Goal: Check status: Check status

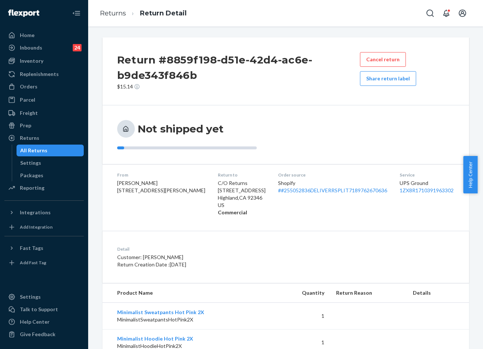
click at [33, 62] on div "Inventory" at bounding box center [32, 60] width 24 height 7
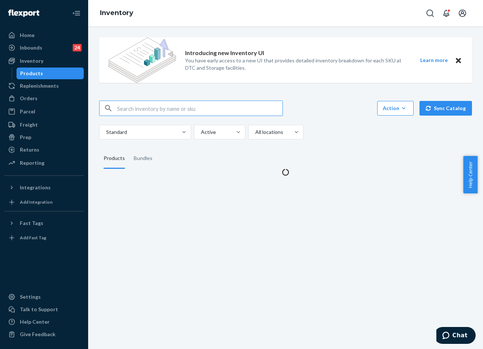
click at [162, 105] on input "text" at bounding box center [199, 108] width 165 height 15
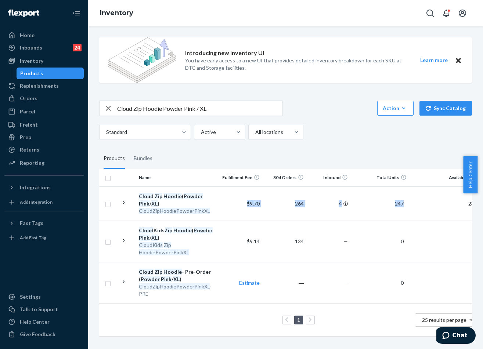
scroll to position [0, 108]
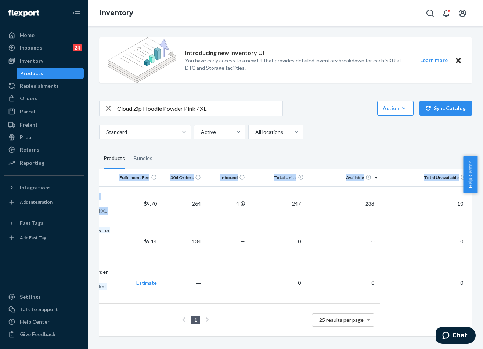
drag, startPoint x: 243, startPoint y: 198, endPoint x: 495, endPoint y: 200, distance: 251.7
click at [483, 200] on html "Home Inbounds 24 Shipping Plans Problems 24 Inventory Products Replenishments O…" at bounding box center [241, 174] width 483 height 349
click at [414, 160] on fieldset "Products Bundles" at bounding box center [285, 158] width 373 height 21
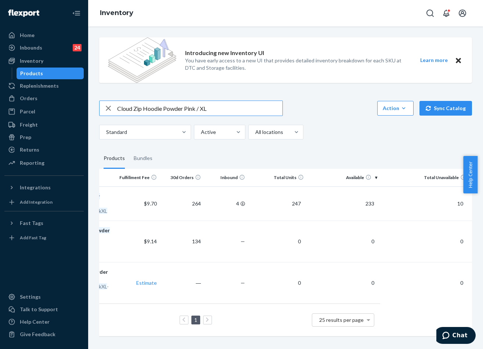
drag, startPoint x: 216, startPoint y: 111, endPoint x: 96, endPoint y: 108, distance: 119.8
click at [96, 108] on div "Introducing new Inventory UI You have early access to a new UI that provides de…" at bounding box center [286, 188] width 384 height 312
paste input "Sweatpants Powder Pink /"
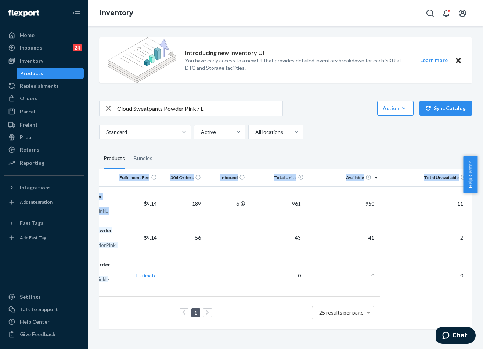
drag, startPoint x: 232, startPoint y: 197, endPoint x: 497, endPoint y: 211, distance: 264.9
click at [483, 211] on html "Home Inbounds 24 Shipping Plans Problems 24 Inventory Products Replenishments O…" at bounding box center [241, 174] width 483 height 349
click at [381, 142] on div "Introducing new Inventory UI You have early access to a new UI that provides de…" at bounding box center [286, 184] width 384 height 305
click at [123, 105] on input "Cloud Sweatpants Powder Pink / L" at bounding box center [199, 108] width 165 height 15
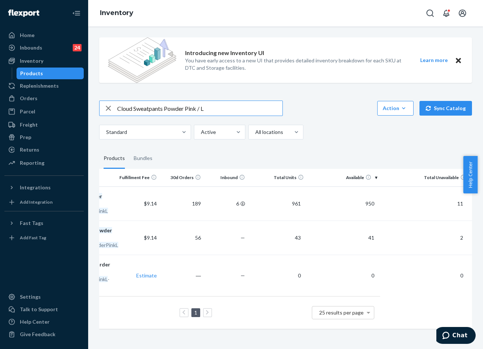
paste input "#255321178"
type input "#255321178"
drag, startPoint x: 33, startPoint y: 100, endPoint x: 78, endPoint y: 106, distance: 44.8
click at [33, 100] on div "Orders" at bounding box center [29, 98] width 18 height 7
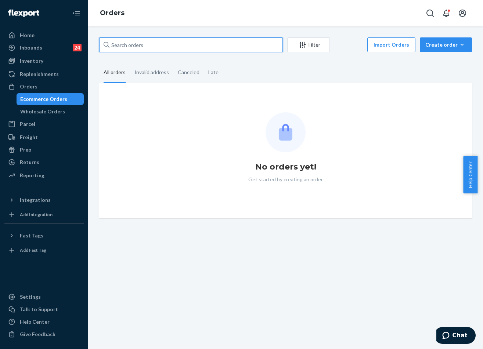
click at [168, 46] on input "text" at bounding box center [191, 44] width 184 height 15
paste input "#255321178"
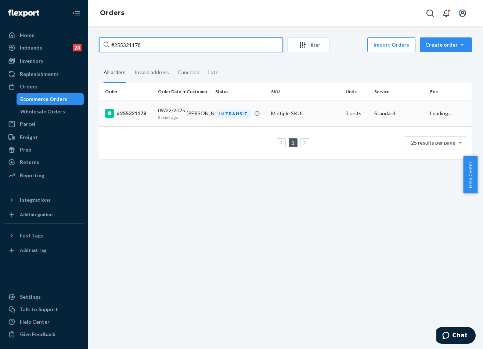
type input "#255321178"
click at [220, 110] on div "IN TRANSIT" at bounding box center [233, 114] width 36 height 10
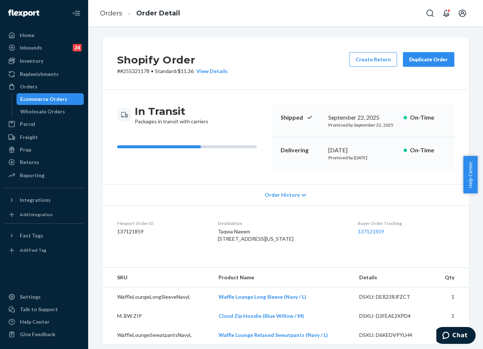
click at [360, 146] on div "[DATE]" at bounding box center [362, 150] width 69 height 8
copy div "[DATE]"
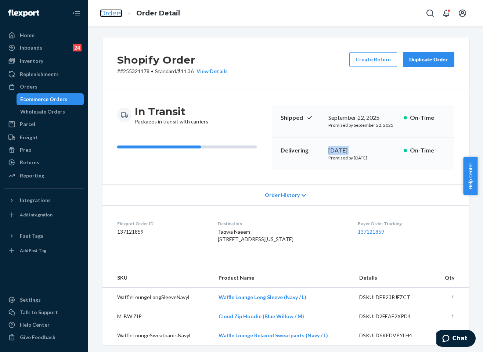
click at [122, 14] on link "Orders" at bounding box center [111, 13] width 22 height 8
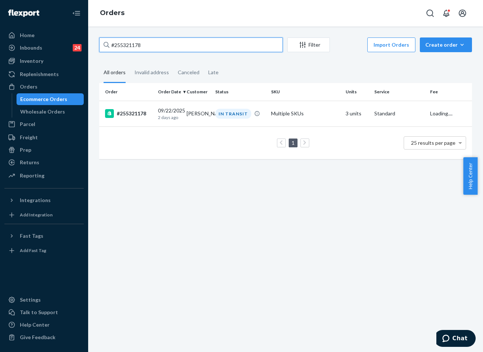
click at [157, 41] on input "#255321178" at bounding box center [191, 44] width 184 height 15
paste input "255232600"
type input "255232600"
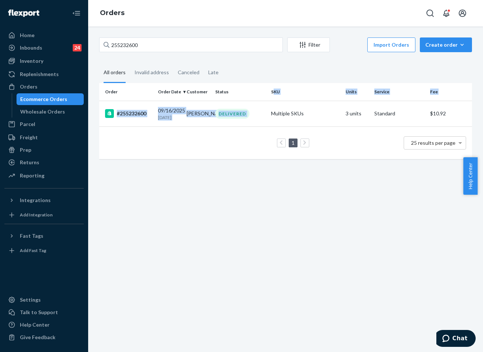
drag, startPoint x: 270, startPoint y: 101, endPoint x: 271, endPoint y: 97, distance: 4.1
click at [271, 97] on table "Order Order Date Customer Status SKU Units Service Fee #255232600 [DATE] [DATE]…" at bounding box center [285, 121] width 373 height 76
click at [272, 112] on td "Multiple SKUs" at bounding box center [305, 114] width 75 height 26
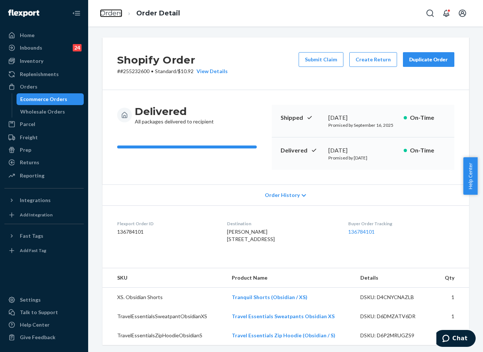
drag, startPoint x: 105, startPoint y: 15, endPoint x: 140, endPoint y: 29, distance: 37.5
click at [105, 15] on link "Orders" at bounding box center [111, 13] width 22 height 8
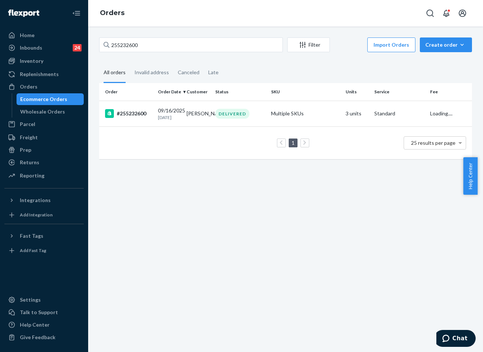
click at [148, 34] on div "255232600 Filter Import Orders Create order Ecommerce order Removal order All o…" at bounding box center [285, 189] width 395 height 326
click at [148, 38] on input "255232600" at bounding box center [191, 44] width 184 height 15
paste input "389618"
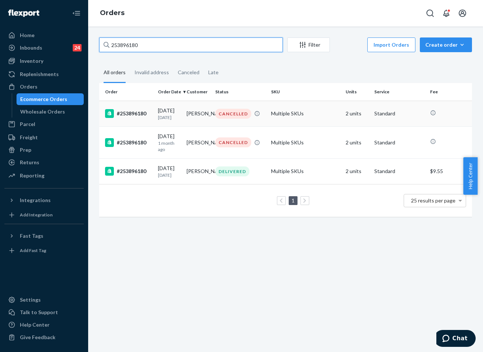
type input "253896180"
click at [207, 107] on td "[PERSON_NAME]" at bounding box center [198, 114] width 29 height 26
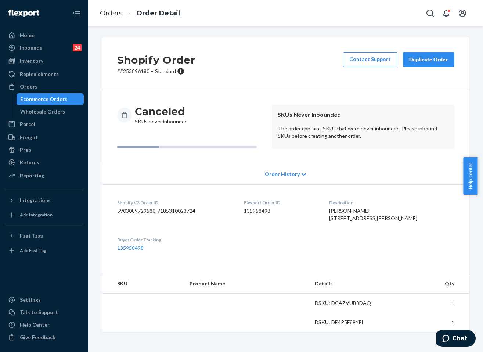
scroll to position [3, 0]
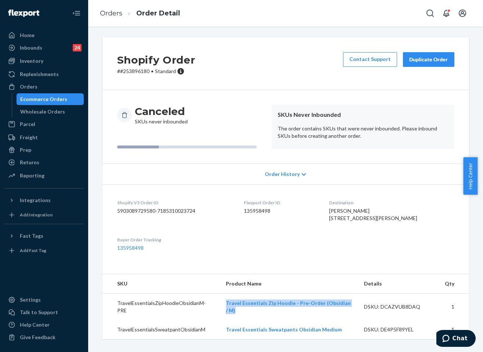
drag, startPoint x: 219, startPoint y: 313, endPoint x: 353, endPoint y: 312, distance: 134.1
click at [353, 312] on td "Travel Essentials Zip Hoodie - Pre-Order (Obsidian / M)" at bounding box center [289, 307] width 138 height 27
copy link "Travel Essentials Zip Hoodie - Pre-Order (Obsidian / M)"
click at [39, 64] on div "Inventory" at bounding box center [32, 60] width 24 height 7
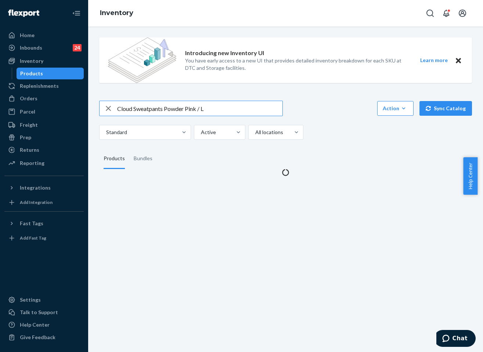
click at [190, 111] on input "Cloud Sweatpants Powder Pink / L" at bounding box center [199, 108] width 165 height 15
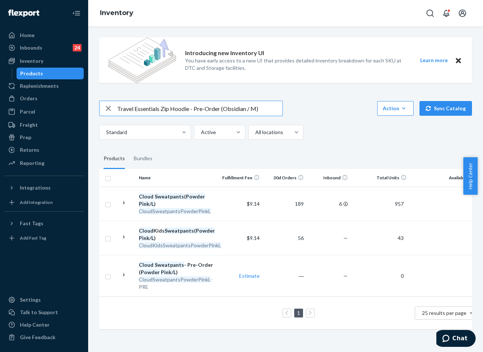
click at [216, 105] on input "Travel Essentials Zip Hoodie - Pre-Order (Obsidian / M)" at bounding box center [199, 108] width 165 height 15
drag, startPoint x: 221, startPoint y: 109, endPoint x: 192, endPoint y: 107, distance: 29.1
click at [192, 107] on input "Travel Essentials Zip Hoodie - Pre-Order (Obsidian / M)" at bounding box center [199, 108] width 165 height 15
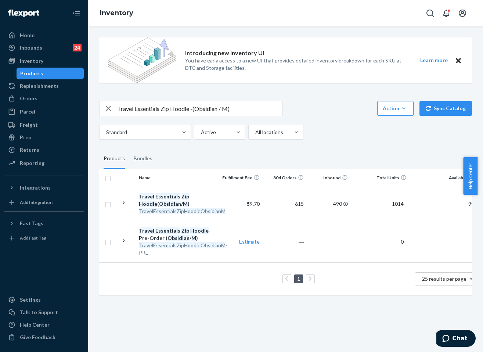
click at [203, 109] on input "Travel Essentials Zip Hoodie -(Obsidian / M)" at bounding box center [199, 108] width 165 height 15
paste input "Travel Essentials Sweatpants™ - Pre-Order Obsidian / M"
click at [196, 107] on input "Travel Essentials Sweatpants™ - Pre-Order Obsidian / M" at bounding box center [199, 108] width 165 height 15
drag, startPoint x: 224, startPoint y: 109, endPoint x: 206, endPoint y: 110, distance: 17.7
click at [206, 110] on input "Travel Essentials Sweatpants™ - Pre-Order Obsidian / M" at bounding box center [199, 108] width 165 height 15
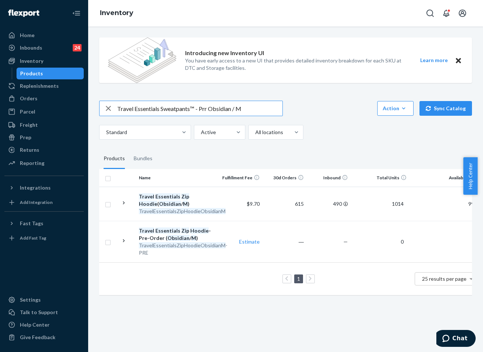
click at [206, 108] on input "Travel Essentials Sweatpants™ - Prr Obsidian / M" at bounding box center [199, 108] width 165 height 15
click at [208, 107] on input "Travel Essentials Sweatpants™ - Prr Obsidian / M" at bounding box center [199, 108] width 165 height 15
click at [208, 108] on input "Travel Essentials Sweatpants™ - Prr Obsidian / M" at bounding box center [199, 108] width 165 height 15
click at [210, 110] on input "Travel Essentials Sweatpants™ - Prr Obsidian / M" at bounding box center [199, 108] width 165 height 15
type input "Travel Essentials Sweatpants™ - Obsidian / M"
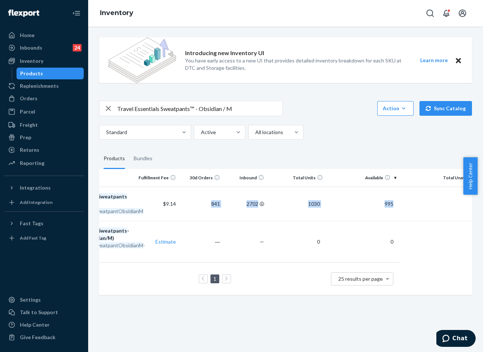
scroll to position [0, 108]
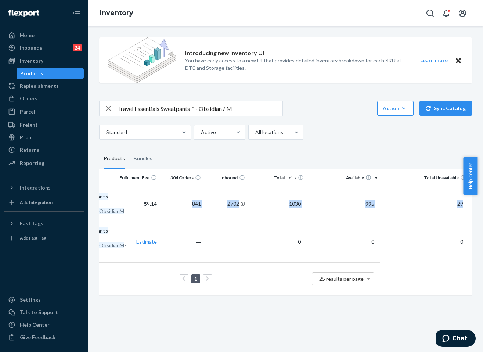
drag, startPoint x: 417, startPoint y: 201, endPoint x: 415, endPoint y: 165, distance: 36.1
click at [460, 200] on tr "Travel Essentials Sweatpants Obsidian Medium TravelEssentialsSweatpantObsidianM…" at bounding box center [234, 204] width 476 height 34
click at [391, 157] on fieldset "Products Bundles" at bounding box center [285, 158] width 373 height 21
click at [32, 57] on div "Inventory" at bounding box center [44, 61] width 78 height 10
click at [38, 62] on div "Inventory" at bounding box center [32, 60] width 24 height 7
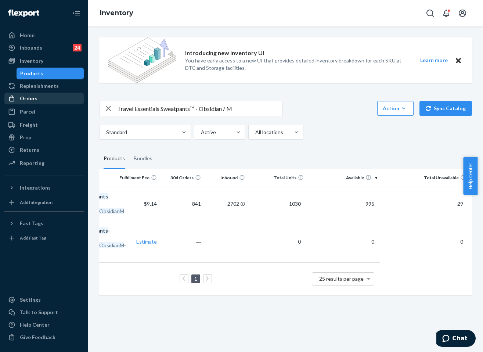
click at [33, 102] on div "Orders" at bounding box center [29, 98] width 18 height 7
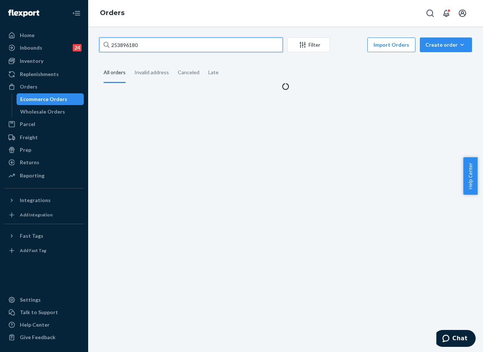
click at [163, 41] on input "253896180" at bounding box center [191, 44] width 184 height 15
paste input "5316899"
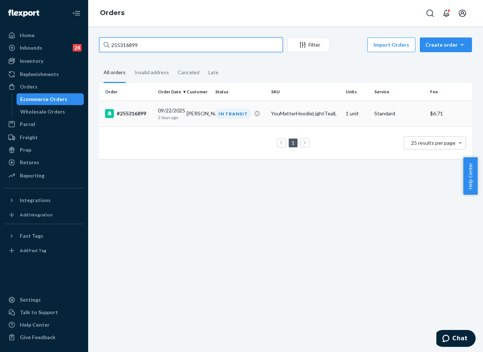
type input "255316899"
click at [234, 107] on td "IN TRANSIT" at bounding box center [240, 114] width 56 height 26
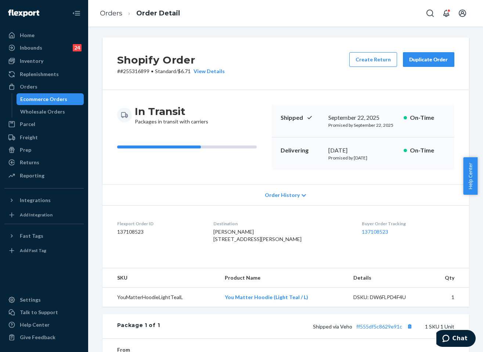
click at [353, 149] on div "[DATE]" at bounding box center [362, 150] width 69 height 8
copy div "[DATE]"
click at [159, 12] on link "Order Detail" at bounding box center [158, 13] width 44 height 8
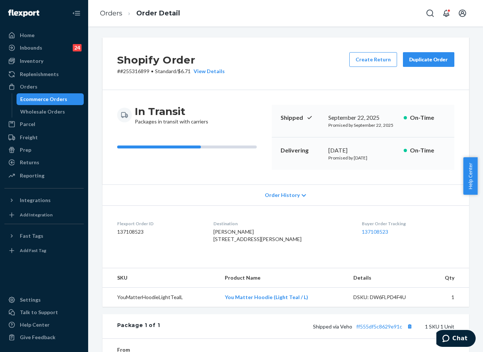
click at [124, 12] on li "Order Detail" at bounding box center [151, 13] width 58 height 10
click at [116, 11] on link "Orders" at bounding box center [111, 13] width 22 height 8
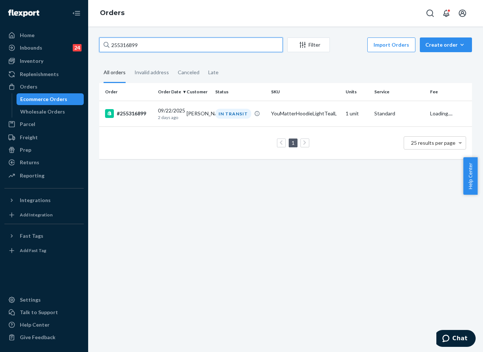
click at [167, 44] on input "255316899" at bounding box center [191, 44] width 184 height 15
paste input "297828"
type input "255297828"
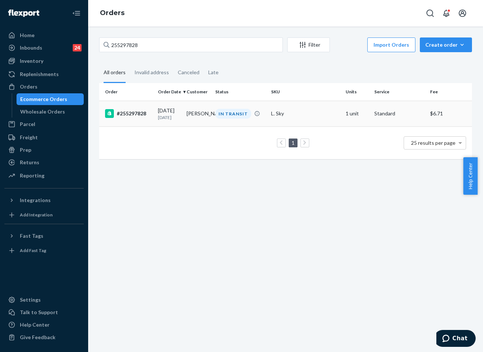
click at [212, 115] on td "IN TRANSIT" at bounding box center [240, 114] width 56 height 26
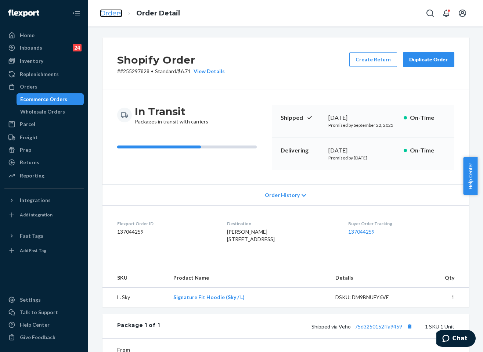
click at [119, 16] on link "Orders" at bounding box center [111, 13] width 22 height 8
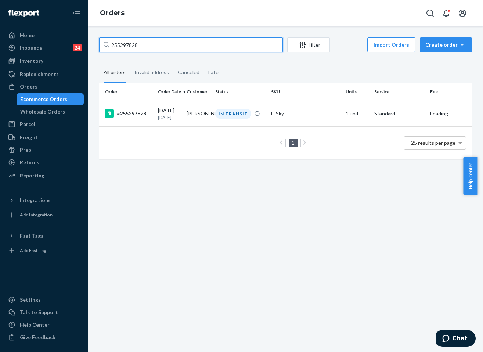
click at [171, 51] on input "255297828" at bounding box center [191, 44] width 184 height 15
paste input "#255266083"
type input "#255266083"
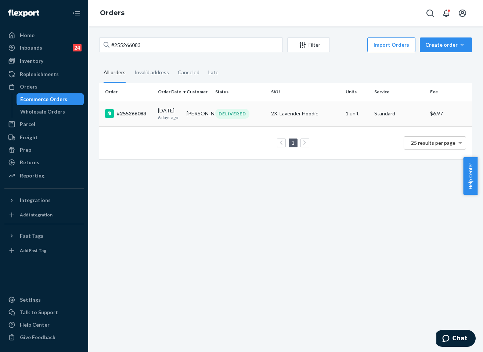
click at [226, 107] on td "DELIVERED" at bounding box center [240, 114] width 56 height 26
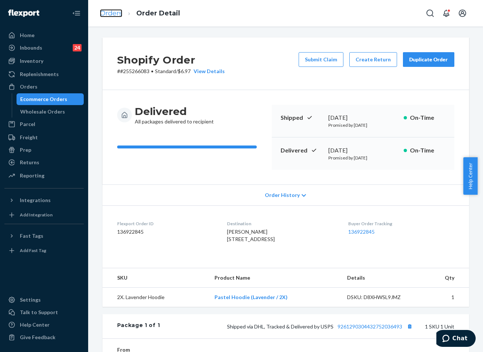
click at [118, 12] on link "Orders" at bounding box center [111, 13] width 22 height 8
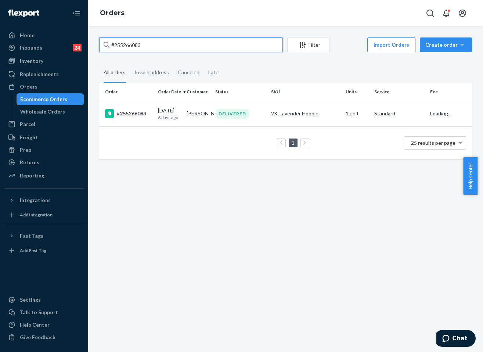
click at [152, 42] on input "#255266083" at bounding box center [191, 44] width 184 height 15
paste input "99264"
type input "#255299264"
click at [226, 123] on td "DELIVERED" at bounding box center [240, 114] width 56 height 26
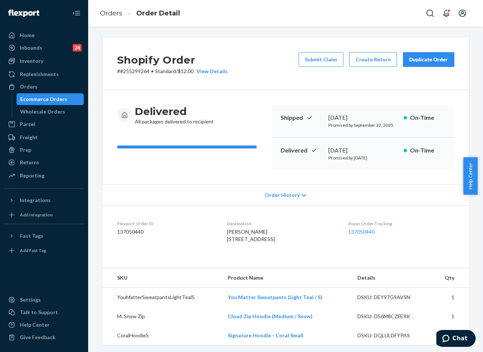
click at [369, 228] on div "Buyer Order Tracking 137050440" at bounding box center [401, 232] width 106 height 25
click at [366, 229] on link "137050440" at bounding box center [361, 232] width 26 height 6
click at [122, 11] on li "Order Detail" at bounding box center [151, 13] width 58 height 10
click at [105, 12] on link "Orders" at bounding box center [111, 13] width 22 height 8
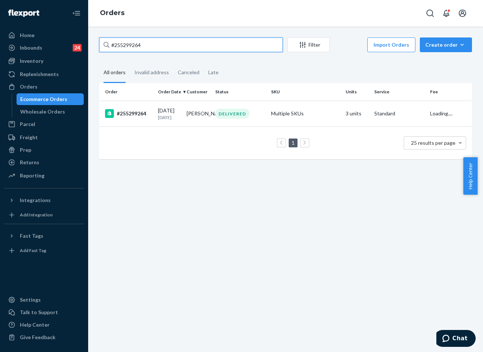
click at [169, 49] on input "#255299264" at bounding box center [191, 44] width 184 height 15
paste input "57776"
type input "#255257776"
click at [223, 110] on td "IN TRANSIT" at bounding box center [240, 114] width 56 height 26
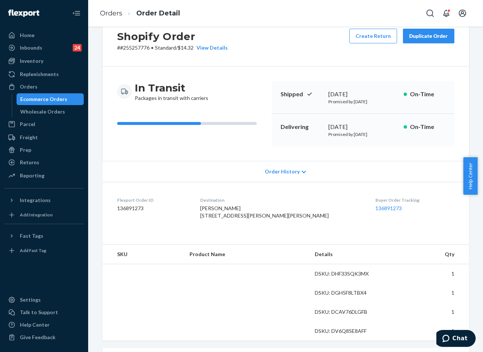
scroll to position [37, 0]
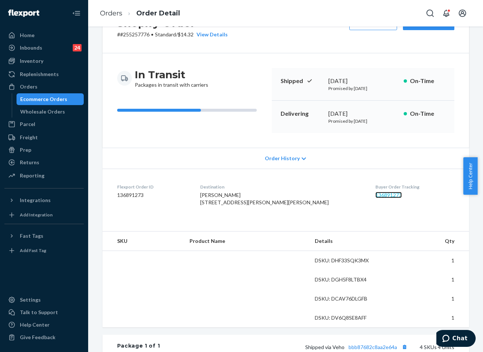
click at [376, 197] on link "136891273" at bounding box center [389, 195] width 26 height 6
